Goal: Communication & Community: Answer question/provide support

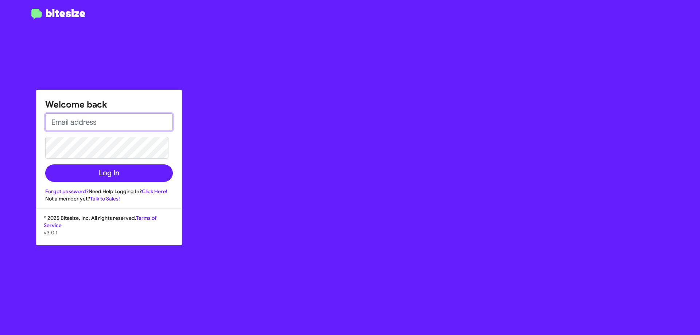
type input "[EMAIL_ADDRESS][DOMAIN_NAME]"
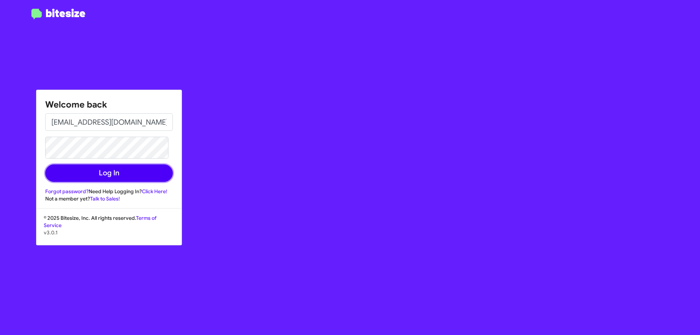
click at [116, 172] on button "Log In" at bounding box center [109, 172] width 128 height 17
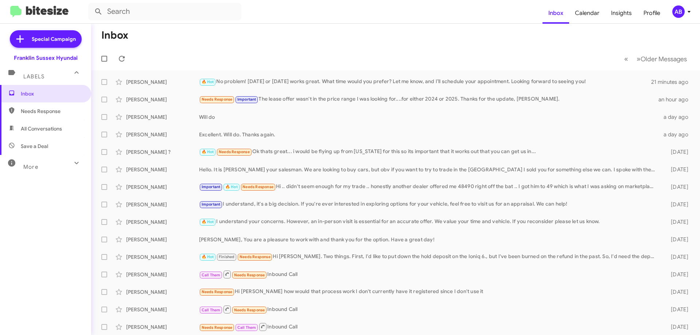
click at [323, 81] on div "🔥 Hot No problem! [DATE] or [DATE] works great. What time would you prefer? Let…" at bounding box center [425, 82] width 452 height 8
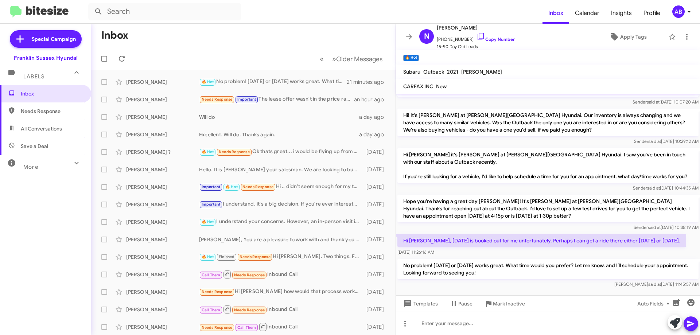
scroll to position [73, 0]
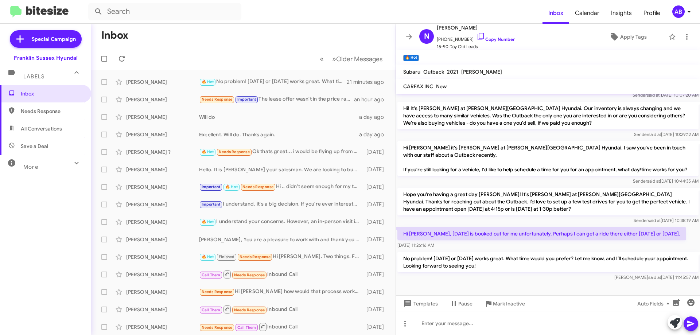
click at [408, 35] on icon at bounding box center [409, 36] width 9 height 9
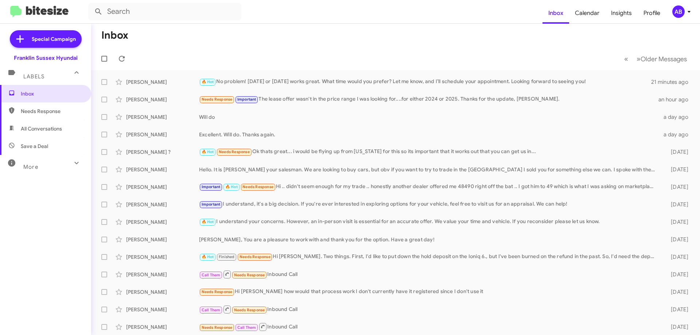
click at [355, 94] on div "[PERSON_NAME] Needs Response Important The lease offer wasn't in the price rang…" at bounding box center [395, 99] width 597 height 15
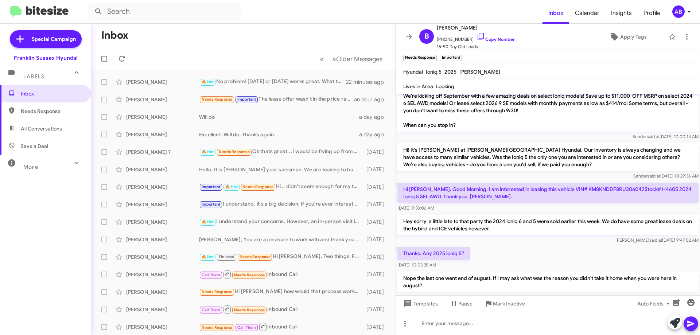
scroll to position [220, 0]
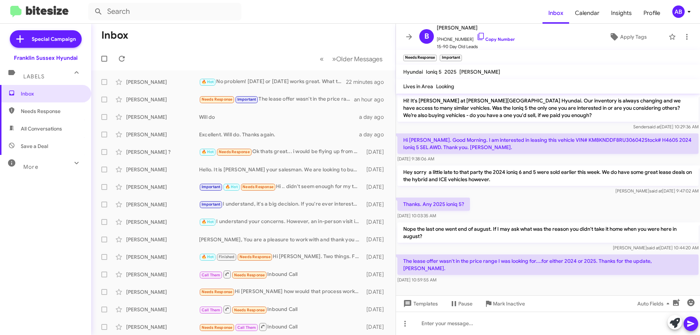
click at [406, 35] on icon at bounding box center [409, 36] width 9 height 9
